Goal: Find specific page/section: Find specific page/section

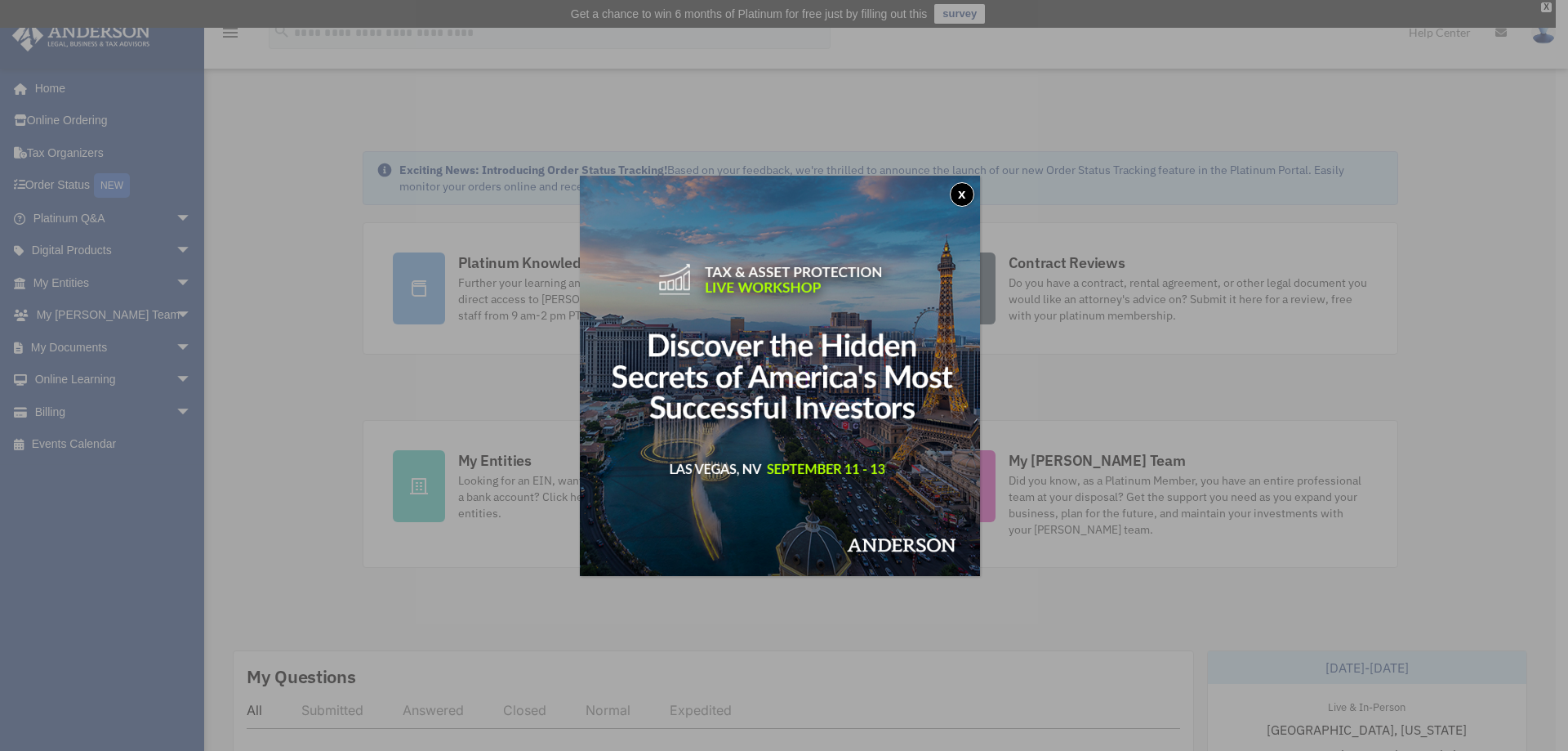
click at [965, 193] on button "x" at bounding box center [962, 195] width 25 height 25
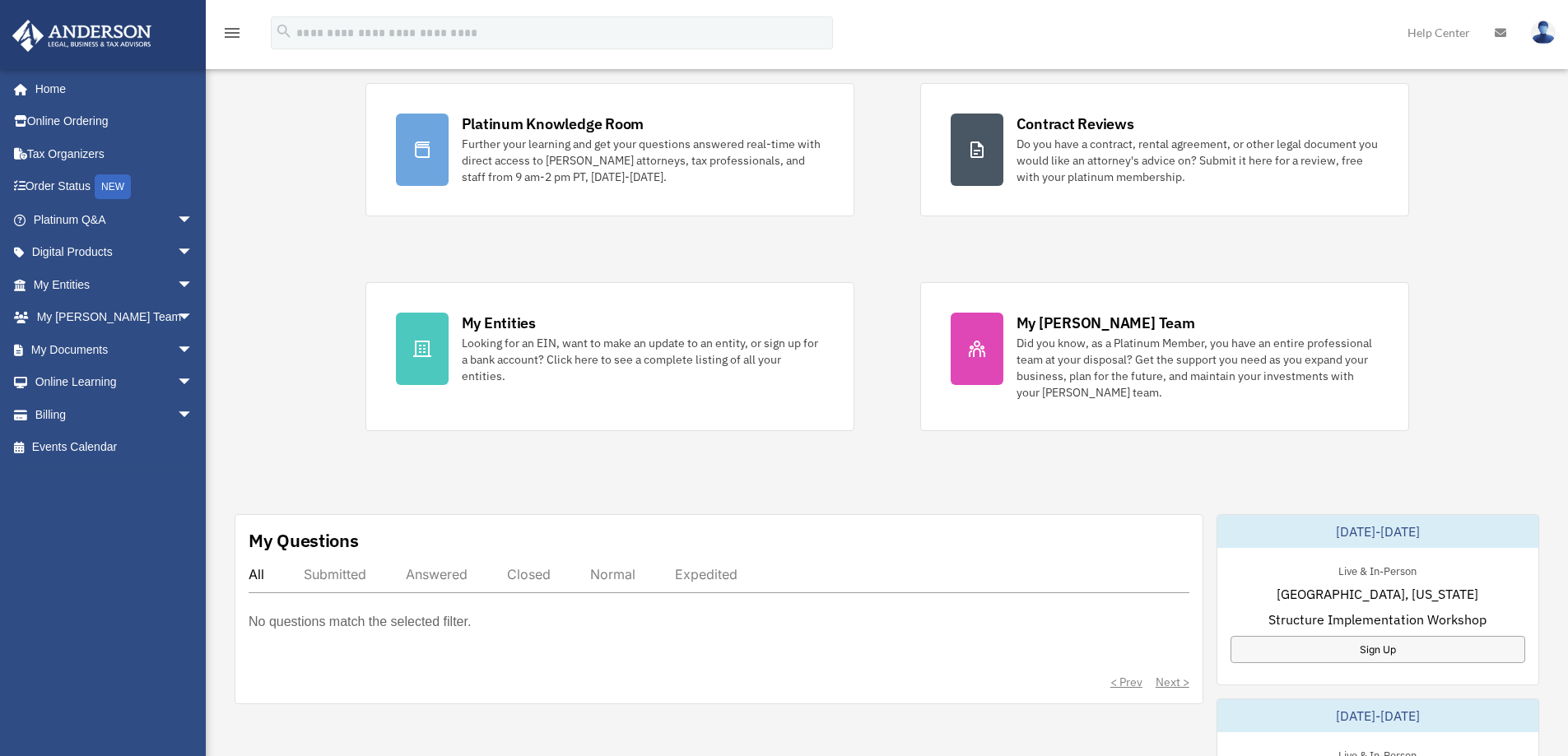
scroll to position [164, 0]
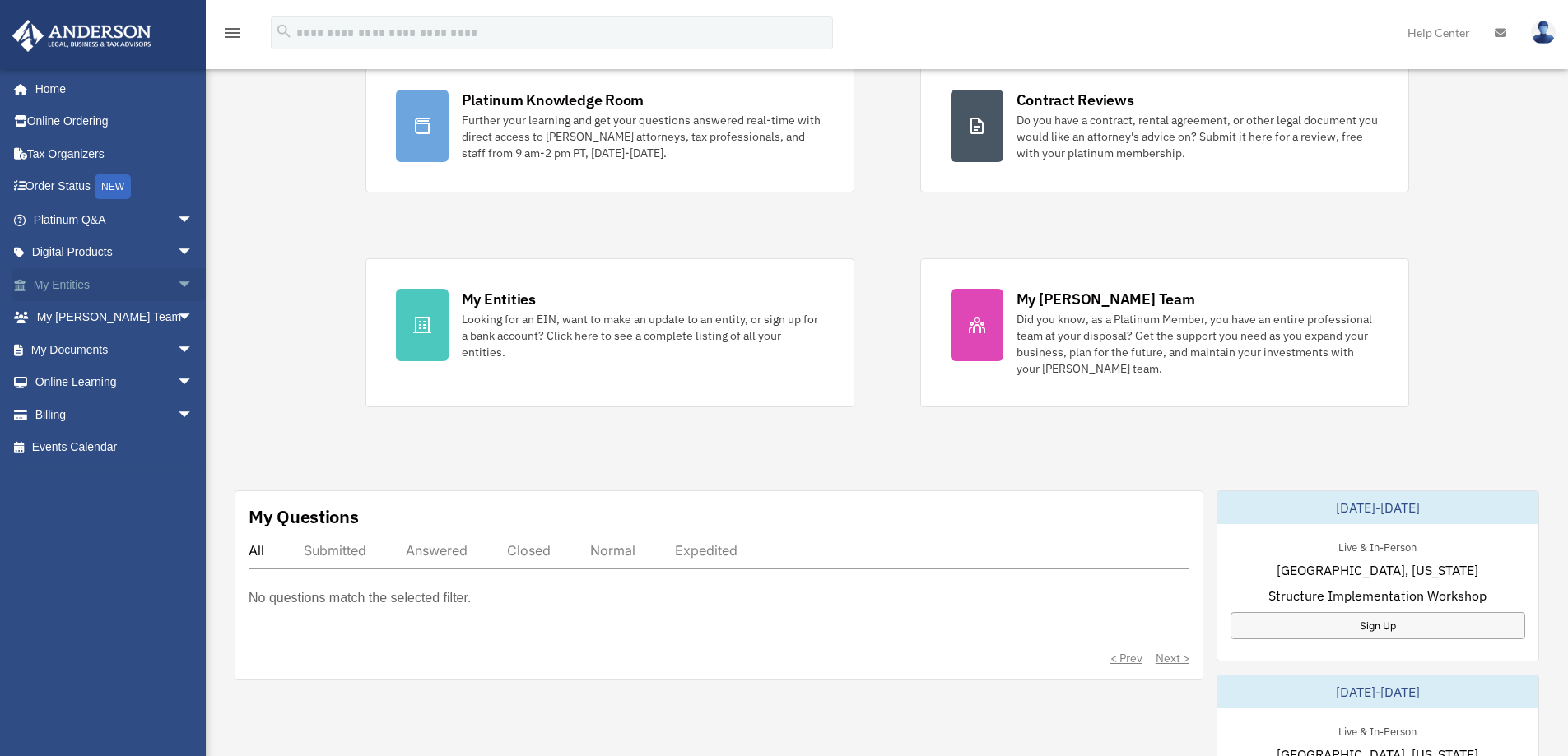
click at [177, 283] on span "arrow_drop_down" at bounding box center [193, 285] width 33 height 34
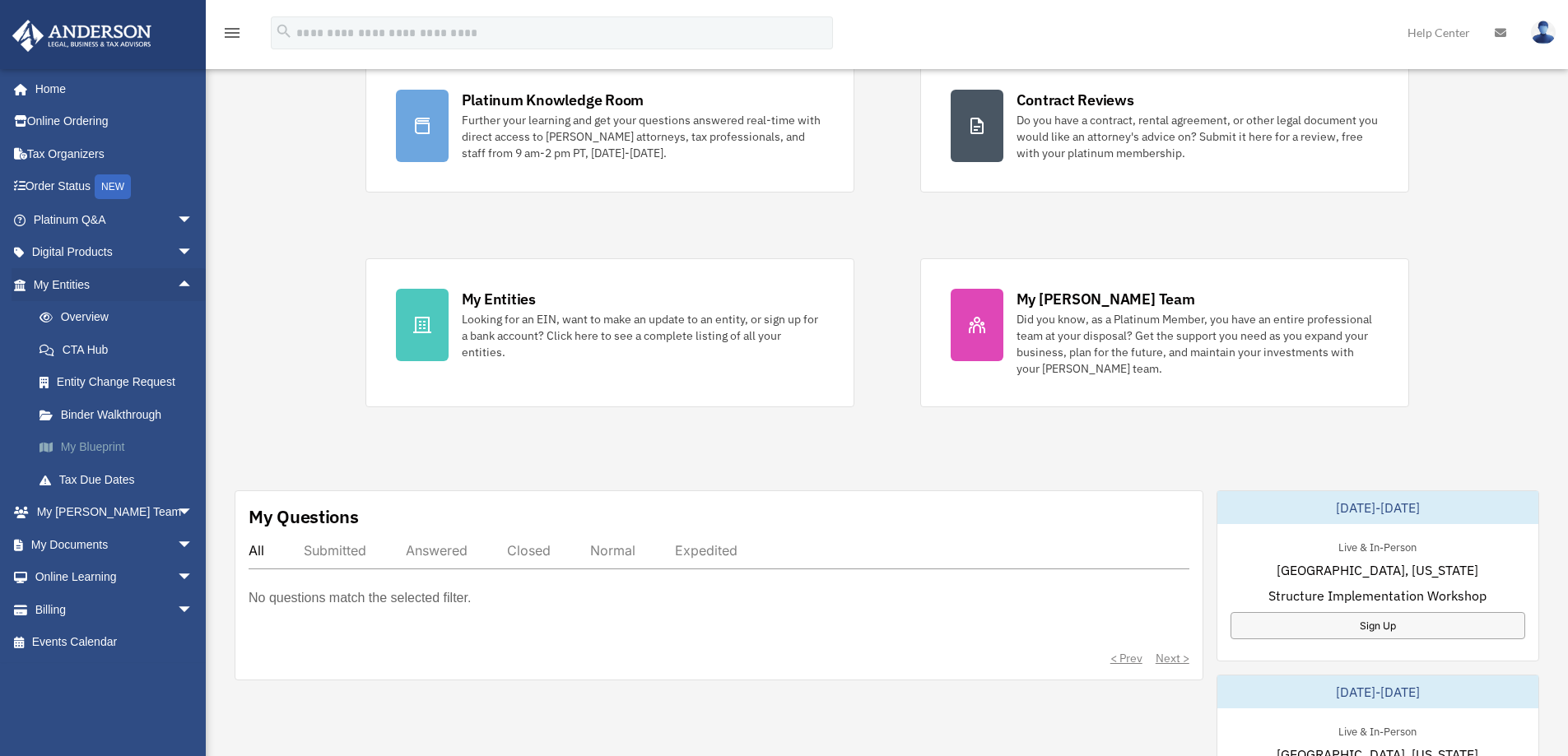
click at [107, 446] on link "My Blueprint" at bounding box center [121, 447] width 195 height 33
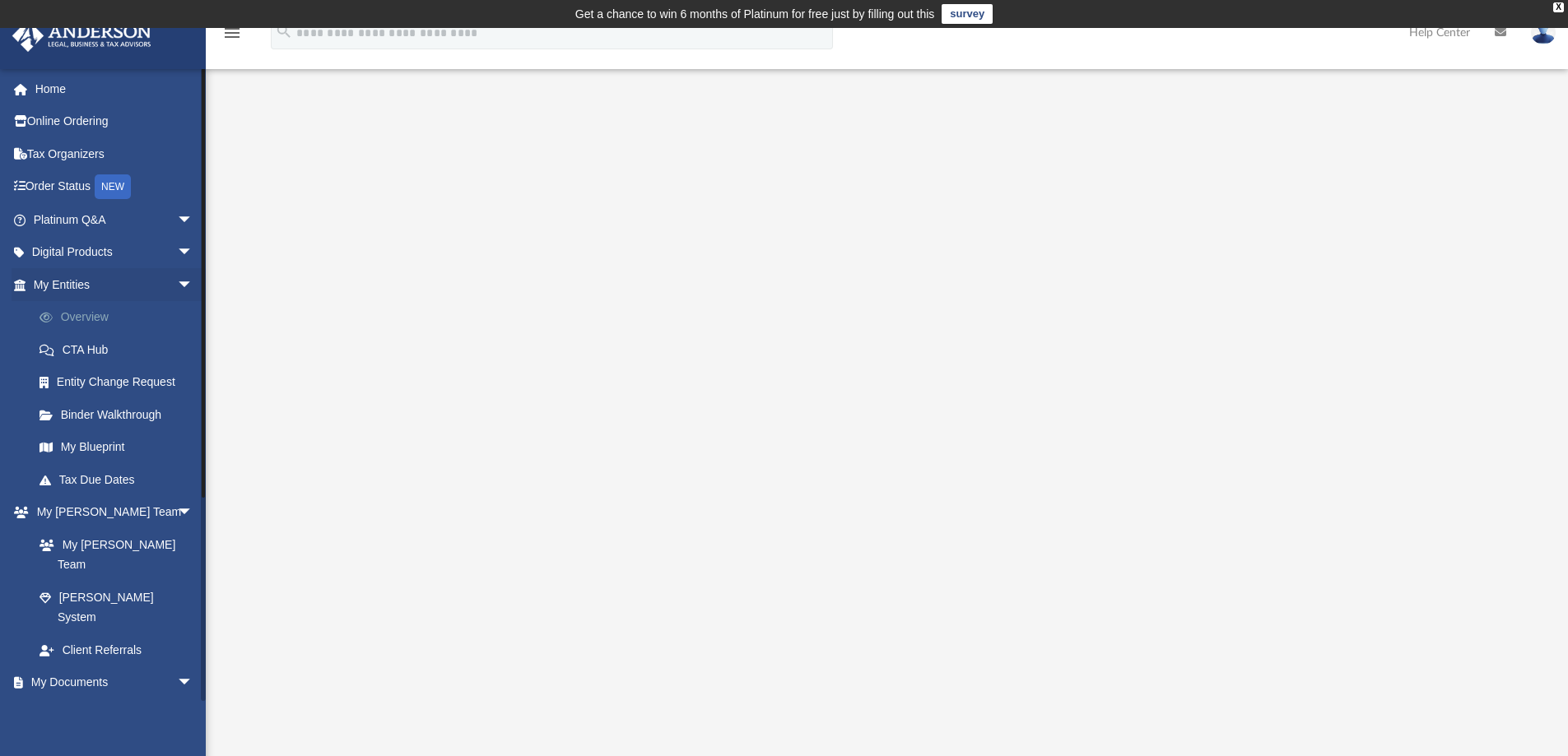
click at [78, 312] on link "Overview" at bounding box center [121, 317] width 195 height 33
